Goal: Transaction & Acquisition: Obtain resource

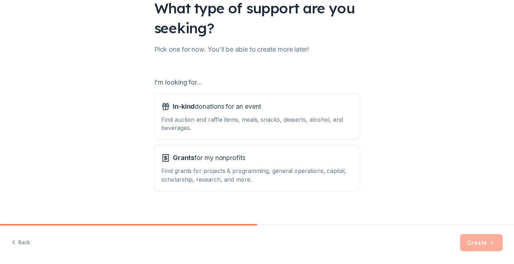
scroll to position [66, 0]
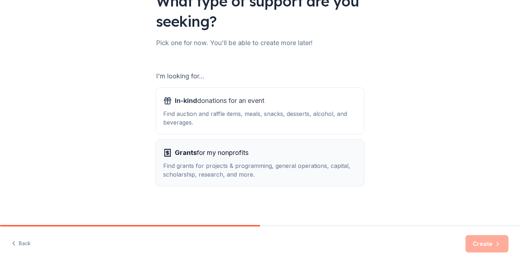
click at [249, 161] on div "Grants for my nonprofits Find grants for projects & programming, general operat…" at bounding box center [259, 163] width 193 height 32
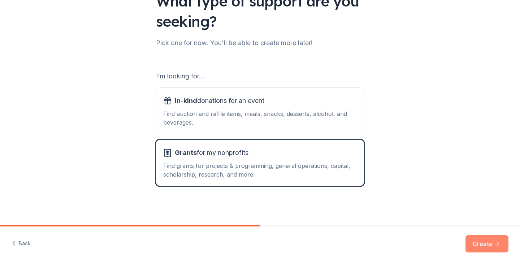
click at [477, 241] on button "Create" at bounding box center [486, 243] width 43 height 17
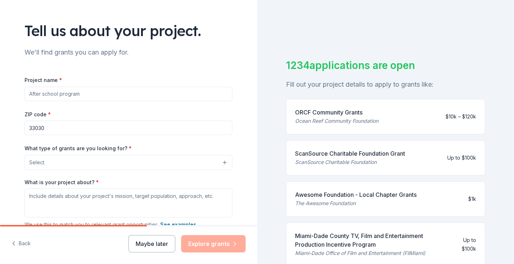
scroll to position [36, 0]
drag, startPoint x: 107, startPoint y: 115, endPoint x: 109, endPoint y: 107, distance: 8.8
click at [108, 114] on div "ZIP code * 33030" at bounding box center [129, 123] width 208 height 26
click at [109, 95] on input "Project name *" at bounding box center [129, 94] width 208 height 14
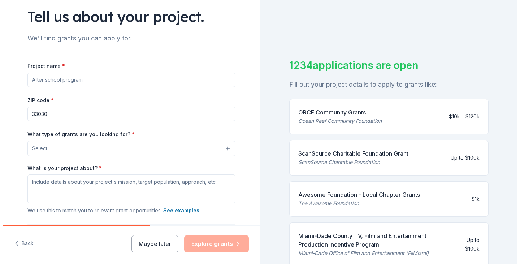
scroll to position [48, 0]
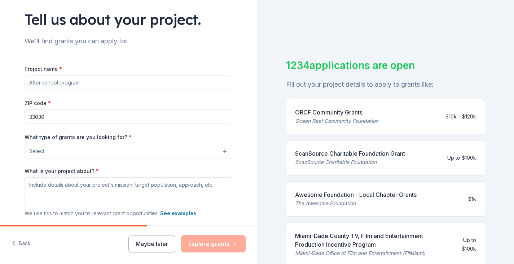
click at [110, 83] on input "Project name *" at bounding box center [129, 82] width 208 height 14
type input "G"
type input "Food Pantry"
click at [136, 155] on button "Select" at bounding box center [130, 151] width 208 height 15
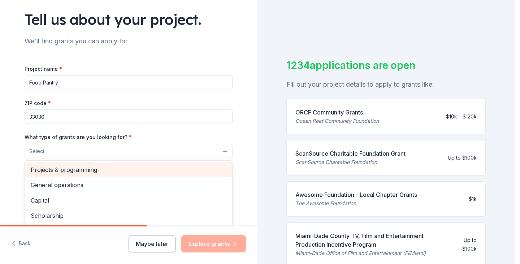
click at [99, 169] on span "Projects & programming" at bounding box center [129, 169] width 196 height 9
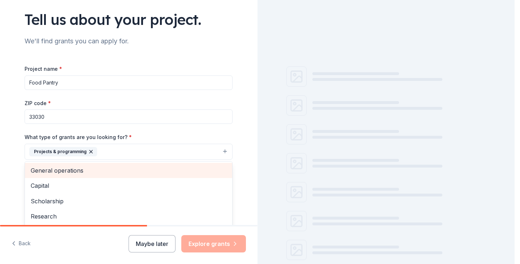
click at [87, 172] on span "General operations" at bounding box center [129, 170] width 196 height 9
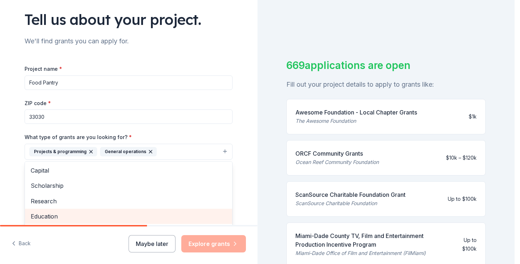
click at [70, 215] on span "Education" at bounding box center [129, 215] width 196 height 9
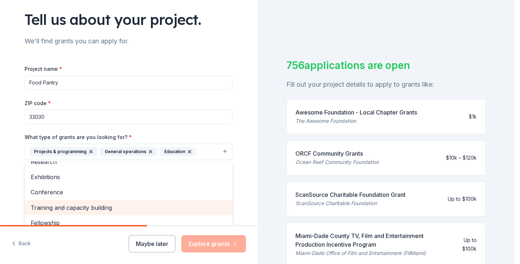
scroll to position [84, 0]
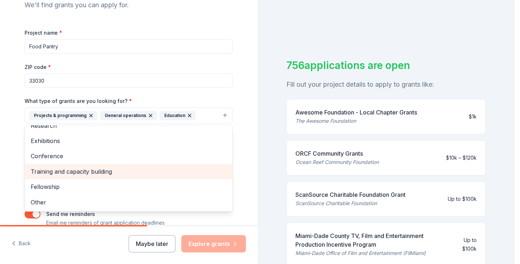
click at [78, 172] on span "Training and capacity building" at bounding box center [129, 171] width 196 height 9
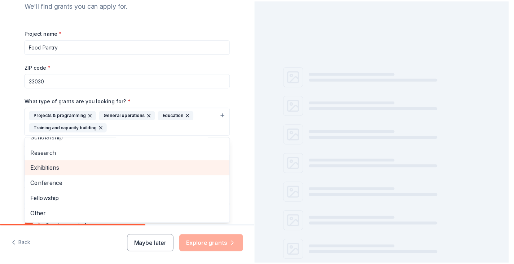
scroll to position [24, 0]
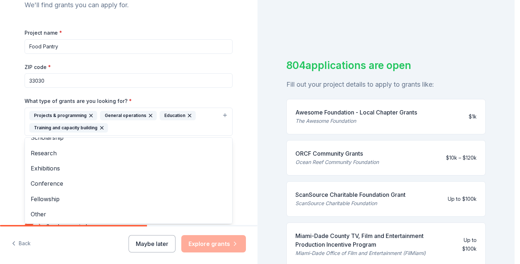
click at [232, 61] on div "Tell us about your project. We'll find grants you can apply for. Project name *…" at bounding box center [128, 95] width 231 height 358
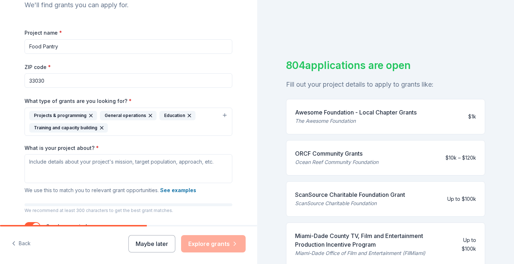
drag, startPoint x: 58, startPoint y: 46, endPoint x: 21, endPoint y: 47, distance: 36.5
click at [21, 47] on div "Tell us about your project. We'll find grants you can apply for. Project name *…" at bounding box center [128, 95] width 231 height 358
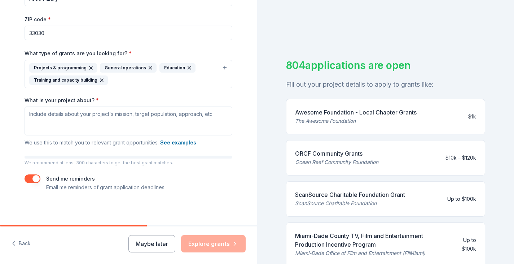
scroll to position [133, 0]
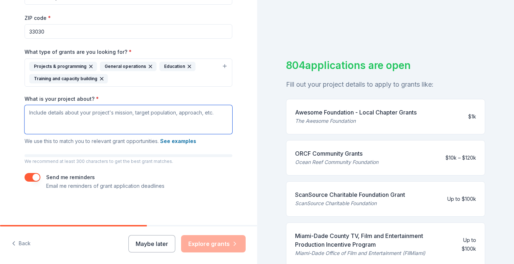
click at [132, 115] on textarea "What is your project about? *" at bounding box center [129, 119] width 208 height 29
click at [159, 123] on textarea "What is your project about? *" at bounding box center [129, 119] width 208 height 29
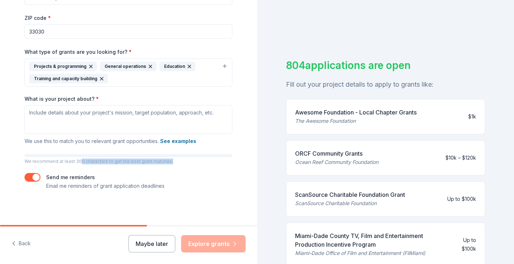
drag, startPoint x: 77, startPoint y: 160, endPoint x: 168, endPoint y: 162, distance: 91.3
click at [168, 162] on p "We recommend at least 300 characters to get the best grant matches." at bounding box center [129, 161] width 208 height 6
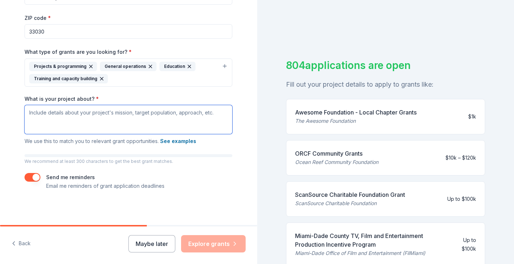
click at [78, 126] on textarea "What is your project about? *" at bounding box center [129, 119] width 208 height 29
paste textarea "Three Virtues Organization, Inc. (3V) (EIN: 46-2761751) was founded in 2012 wit…"
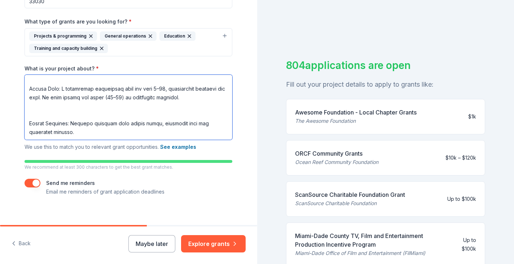
scroll to position [169, 0]
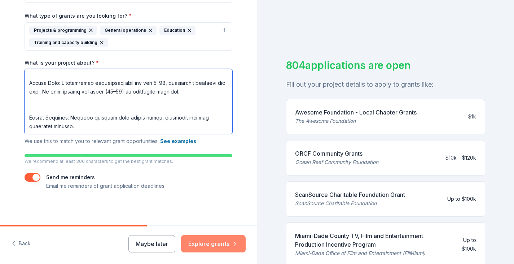
type textarea "Three Virtues Organization, Inc. (3V) (EIN: 46-2761751) was founded in 2012 wit…"
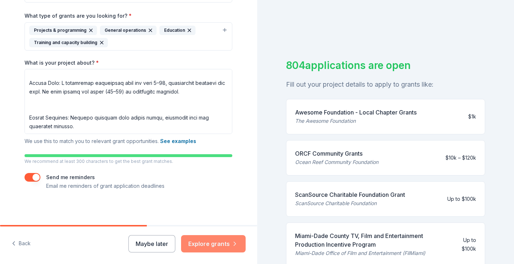
click at [212, 243] on button "Explore grants" at bounding box center [213, 243] width 65 height 17
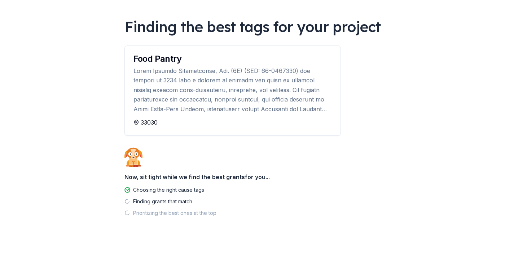
scroll to position [45, 0]
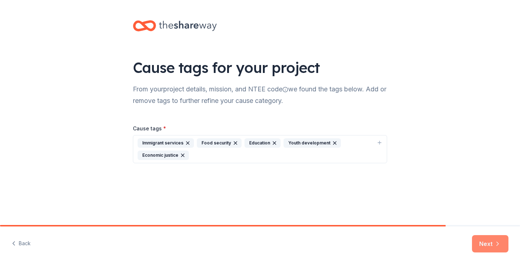
click at [487, 240] on button "Next" at bounding box center [490, 243] width 36 height 17
click at [221, 154] on div "Immigrant services Food security Education Youth development Economic justice" at bounding box center [255, 149] width 236 height 22
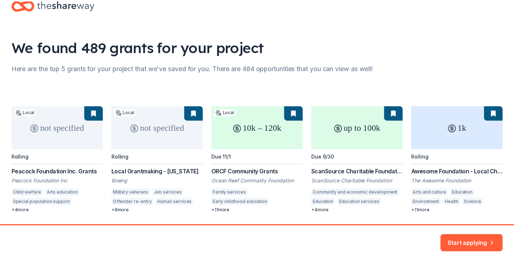
scroll to position [44, 0]
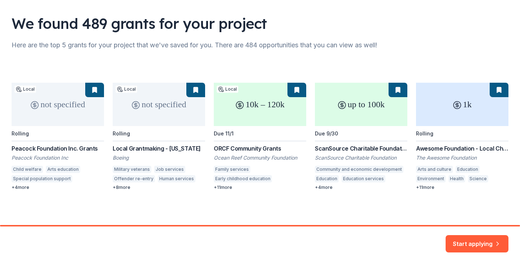
drag, startPoint x: 265, startPoint y: 36, endPoint x: 276, endPoint y: 41, distance: 12.4
click at [268, 40] on div "We found 489 grants for your project Here are the top 5 grants for your project…" at bounding box center [260, 90] width 520 height 269
drag, startPoint x: 312, startPoint y: 47, endPoint x: 383, endPoint y: 49, distance: 70.4
click at [383, 49] on div "Here are the top 5 grants for your project that we've saved for you. There are …" at bounding box center [260, 45] width 497 height 12
click at [461, 239] on button "Start applying" at bounding box center [476, 239] width 63 height 17
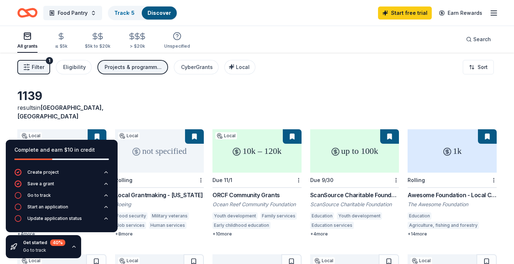
click at [301, 74] on div "Filter 1 Eligibility Projects & programming, General operations, Education, Tra…" at bounding box center [257, 67] width 514 height 29
click at [155, 108] on div "1139 results in Homestead, FL" at bounding box center [257, 105] width 480 height 32
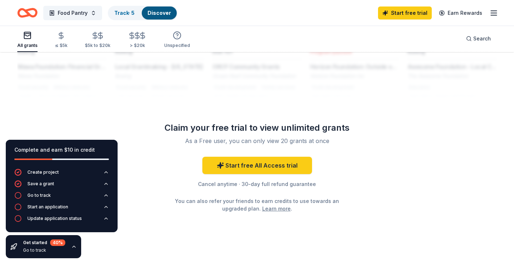
scroll to position [646, 0]
drag, startPoint x: 257, startPoint y: 177, endPoint x: 300, endPoint y: 177, distance: 43.3
click at [300, 179] on div "Cancel anytime · 30-day full refund guarantee" at bounding box center [257, 183] width 208 height 9
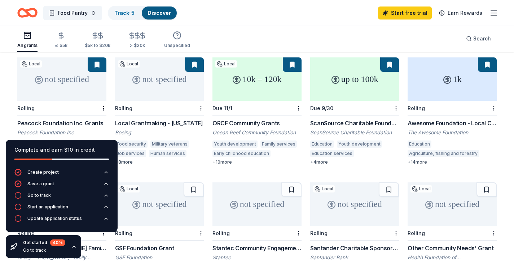
scroll to position [0, 0]
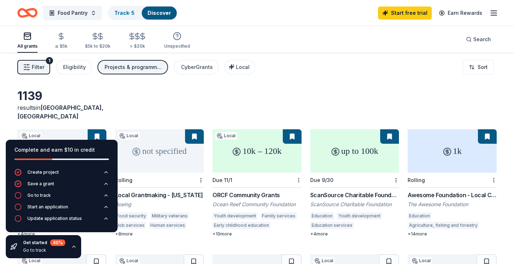
click at [489, 15] on div "Start free trial Earn Rewards" at bounding box center [438, 12] width 120 height 17
click at [492, 13] on line "button" at bounding box center [494, 13] width 6 height 0
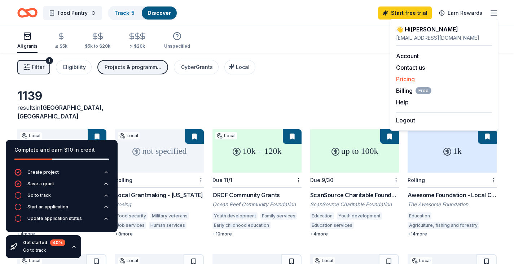
click at [409, 82] on link "Pricing" at bounding box center [405, 78] width 19 height 7
click at [407, 79] on link "Pricing" at bounding box center [405, 78] width 19 height 7
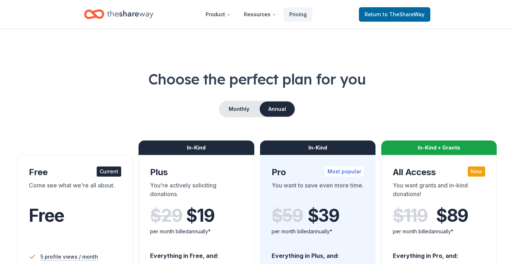
click at [409, 79] on h1 "Choose the perfect plan for you" at bounding box center [257, 79] width 480 height 20
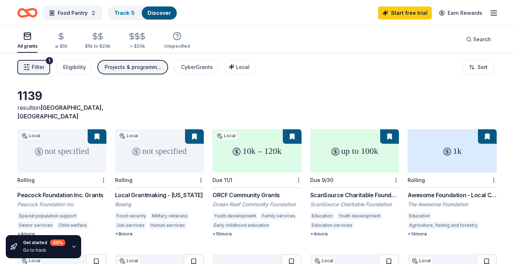
click at [44, 69] on button "Filter 1" at bounding box center [33, 67] width 33 height 14
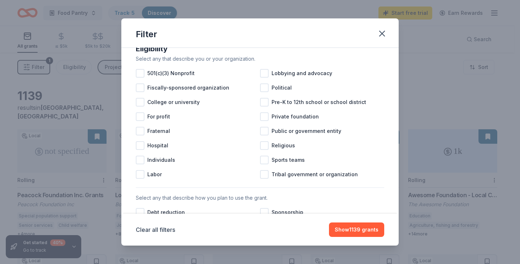
scroll to position [93, 0]
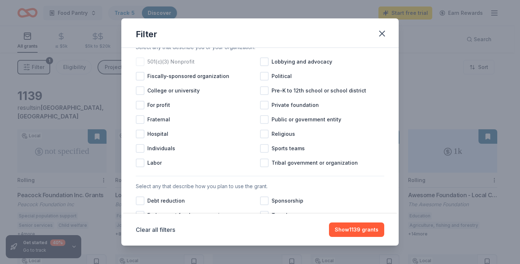
click at [143, 66] on div at bounding box center [140, 61] width 9 height 9
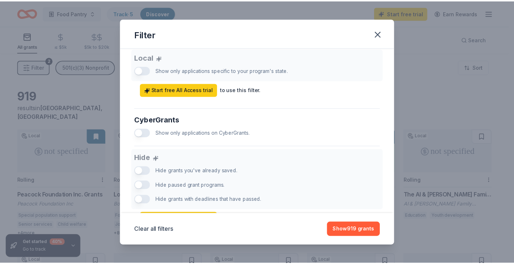
scroll to position [418, 0]
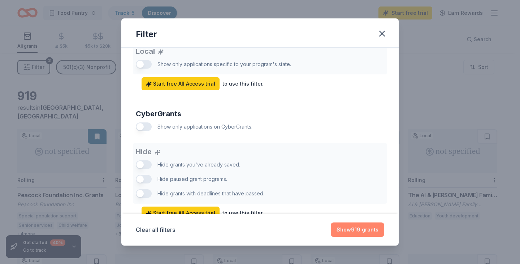
click at [367, 233] on button "Show 919 grants" at bounding box center [357, 229] width 53 height 14
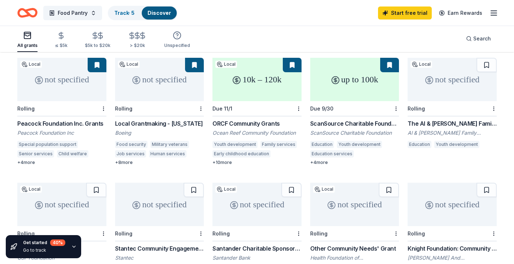
scroll to position [72, 0]
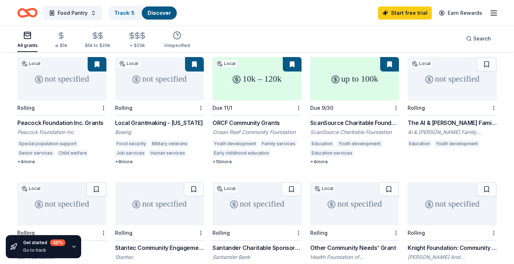
click at [30, 159] on div "+ 4 more" at bounding box center [61, 162] width 89 height 6
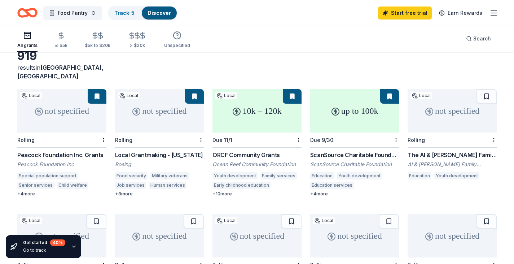
scroll to position [0, 0]
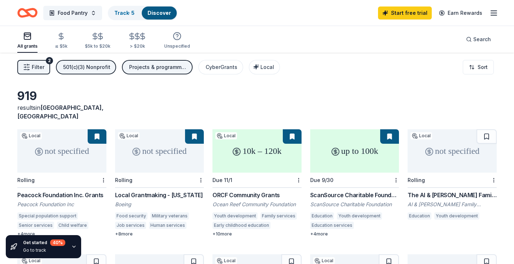
click at [310, 91] on div "919 results in Homestead, FL" at bounding box center [257, 105] width 480 height 32
click at [128, 14] on link "Track · 5" at bounding box center [124, 13] width 20 height 6
